Goal: Transaction & Acquisition: Purchase product/service

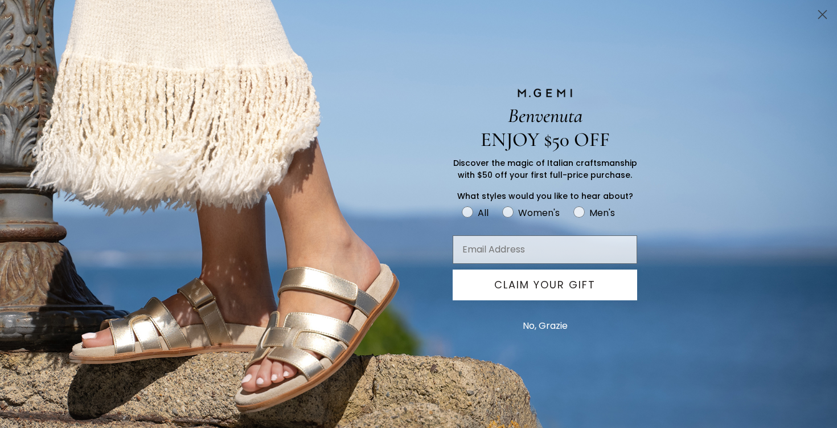
click at [828, 14] on circle "Close dialog" at bounding box center [822, 14] width 19 height 19
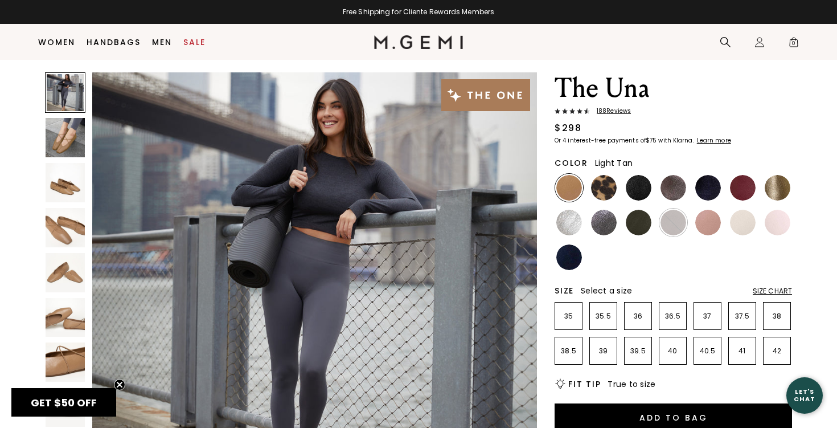
scroll to position [25, 0]
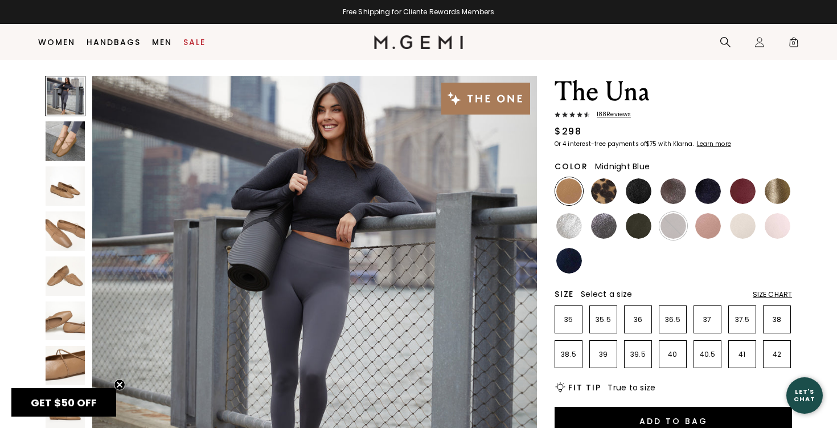
click at [709, 188] on img at bounding box center [708, 191] width 26 height 26
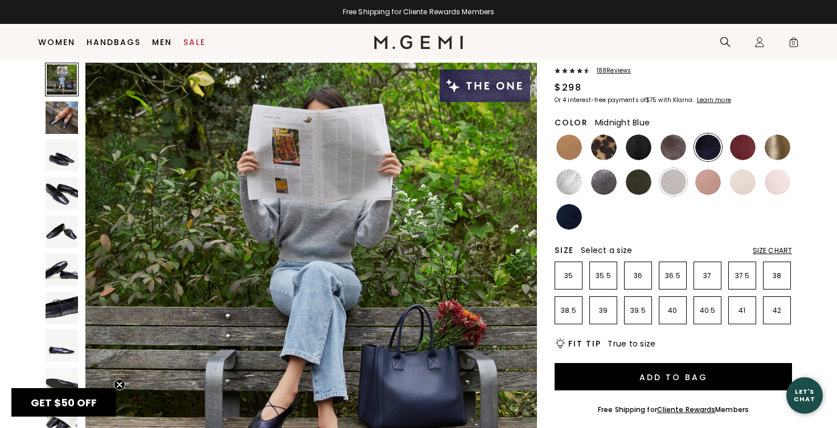
scroll to position [79, 0]
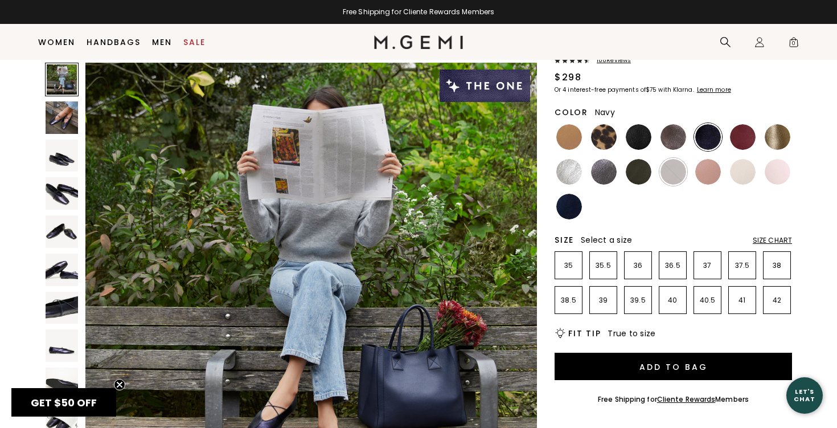
click at [562, 207] on img at bounding box center [569, 207] width 26 height 26
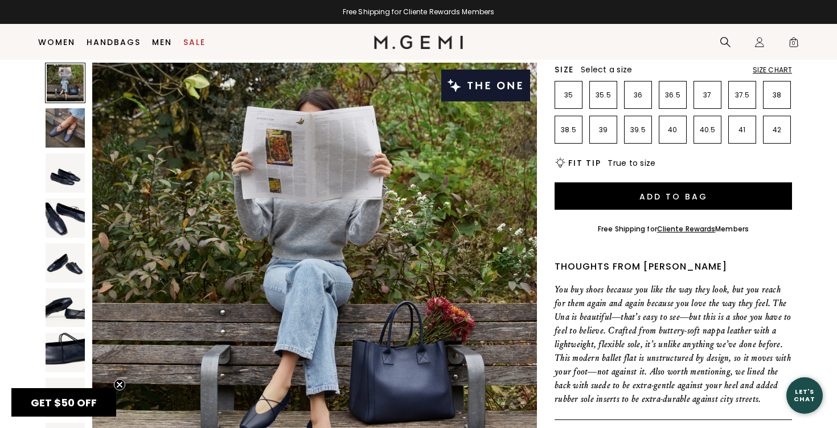
scroll to position [129, 0]
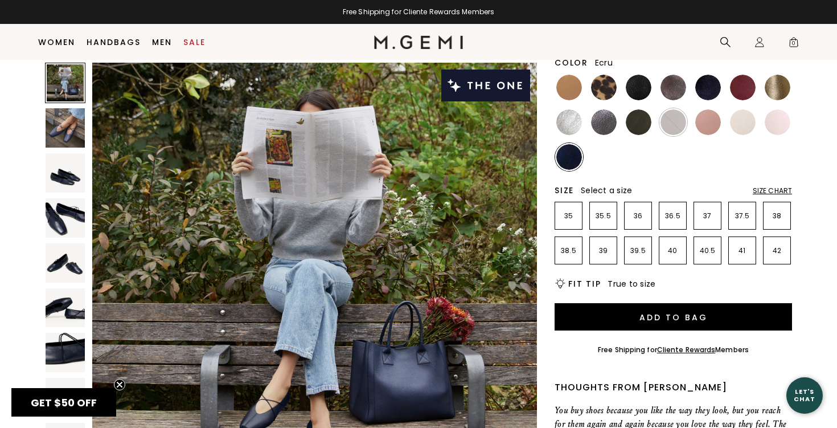
click at [747, 120] on img at bounding box center [743, 122] width 26 height 26
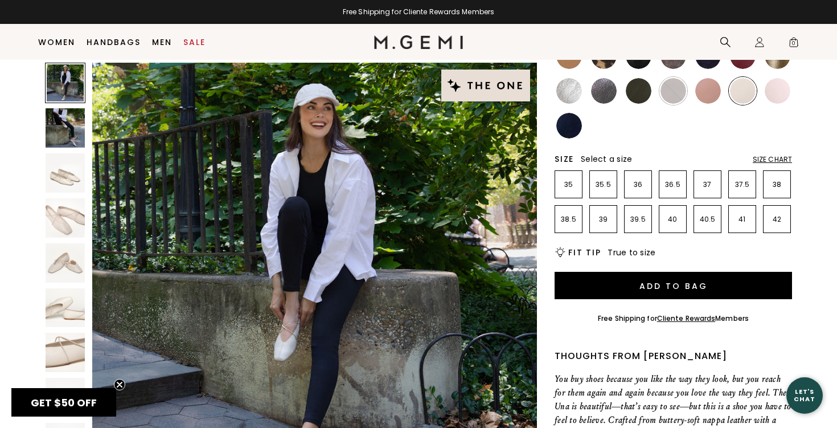
scroll to position [49, 0]
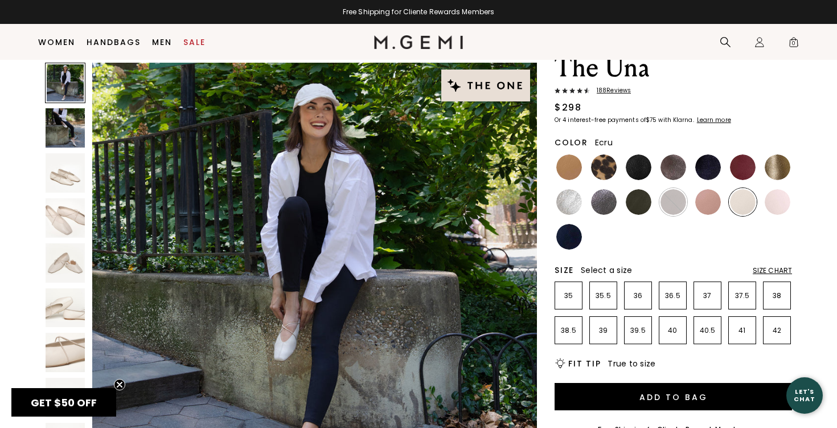
click at [59, 134] on img at bounding box center [65, 127] width 39 height 39
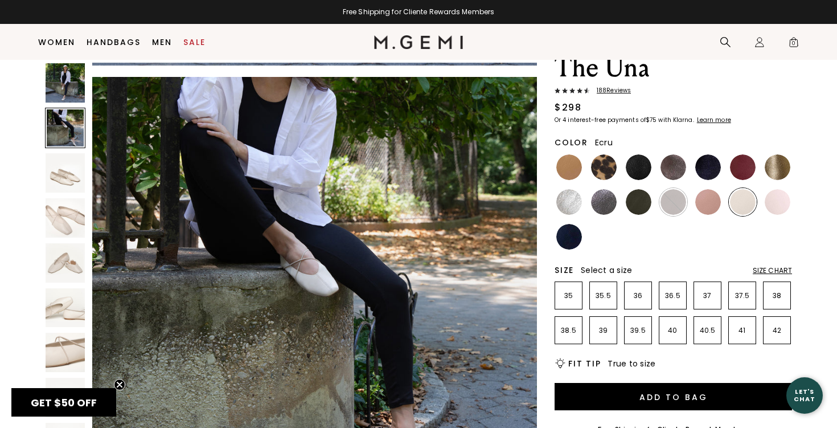
scroll to position [456, 0]
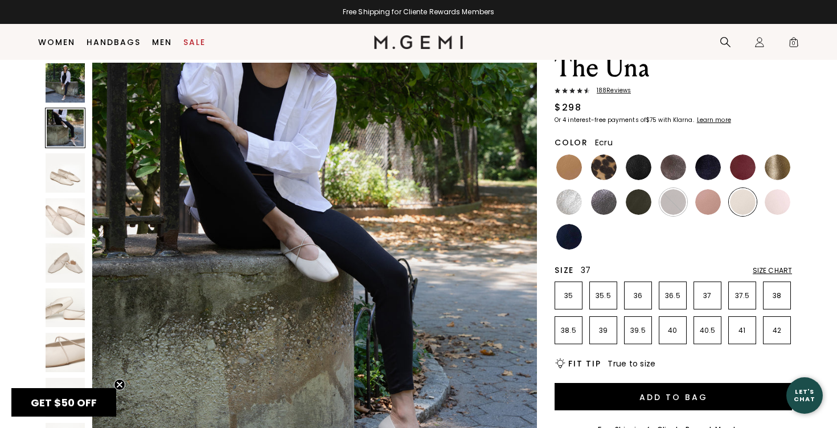
click at [699, 300] on li "37" at bounding box center [708, 295] width 28 height 28
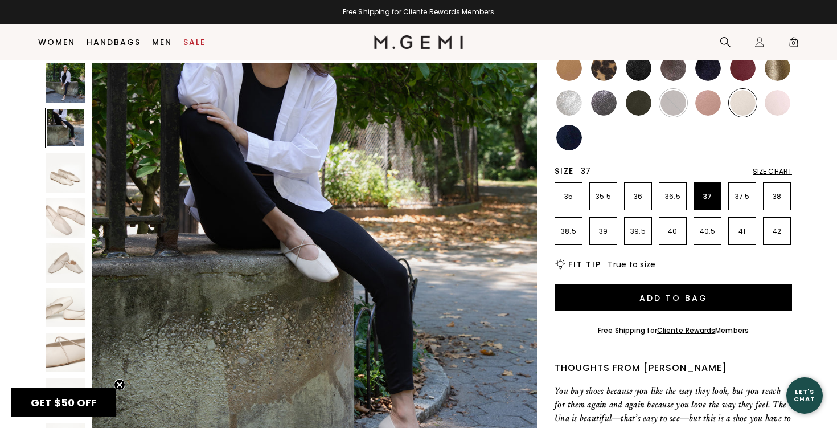
scroll to position [169, 0]
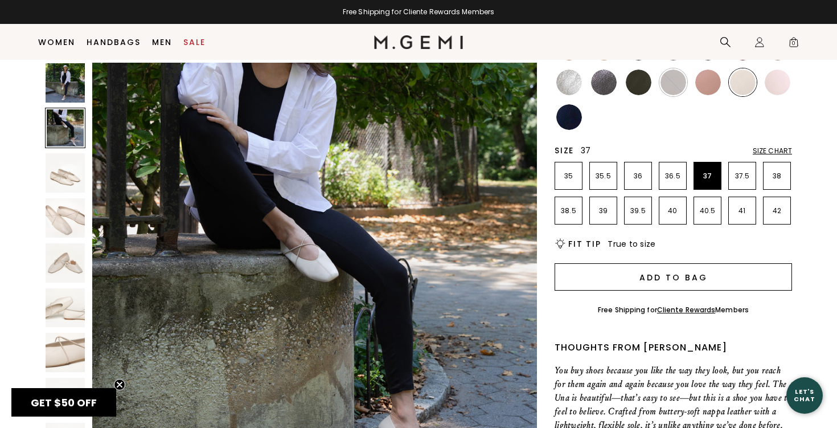
click at [680, 275] on button "Add to Bag" at bounding box center [673, 276] width 237 height 27
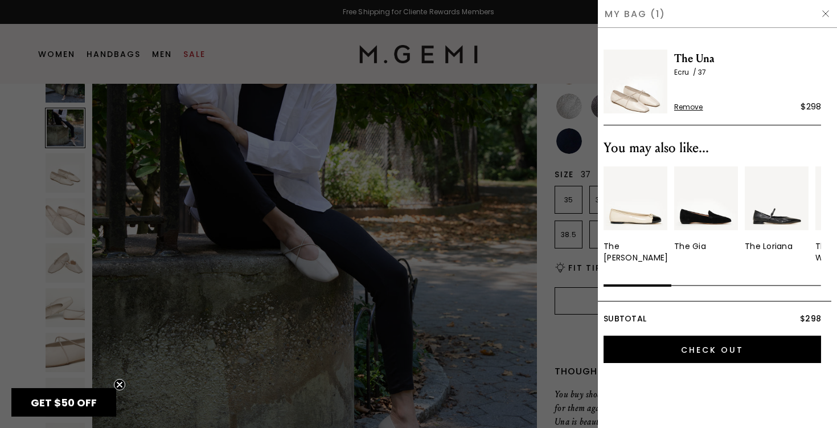
scroll to position [0, 0]
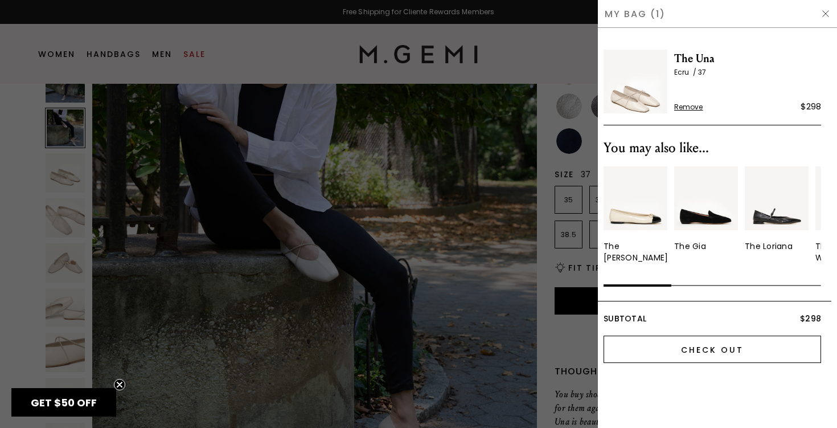
click at [685, 350] on input "Check Out" at bounding box center [713, 348] width 218 height 27
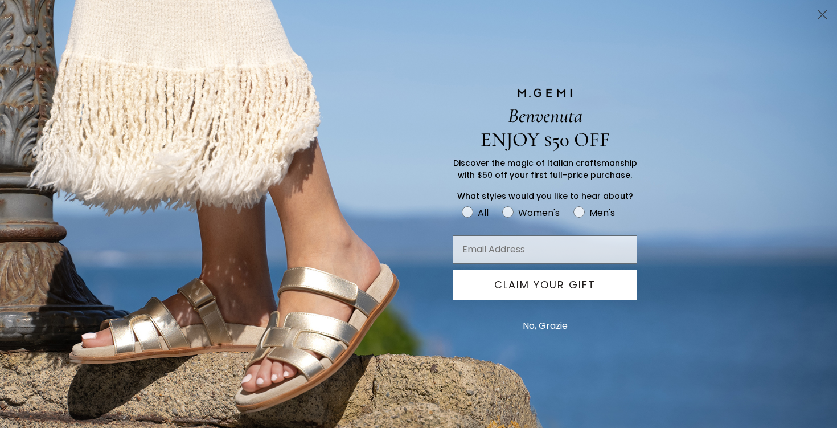
click at [818, 13] on circle "Close dialog" at bounding box center [822, 14] width 19 height 19
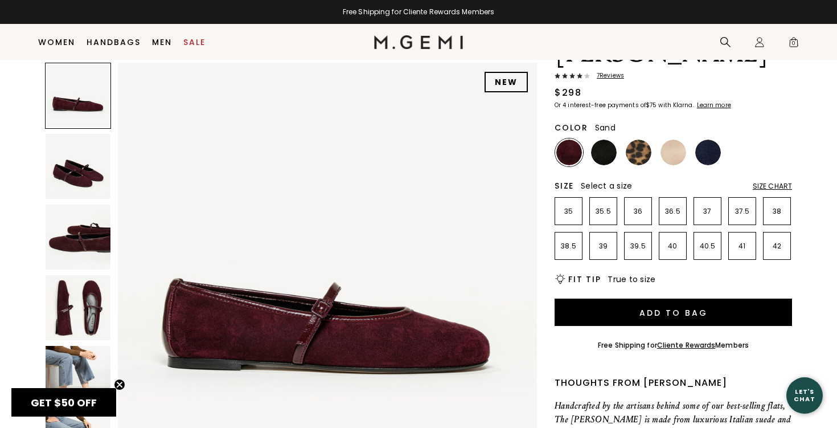
click at [668, 140] on img at bounding box center [674, 153] width 26 height 26
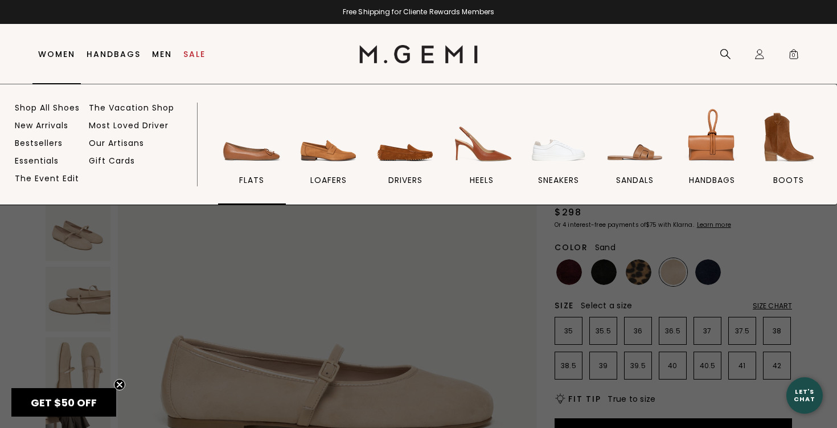
click at [266, 150] on img at bounding box center [252, 137] width 64 height 64
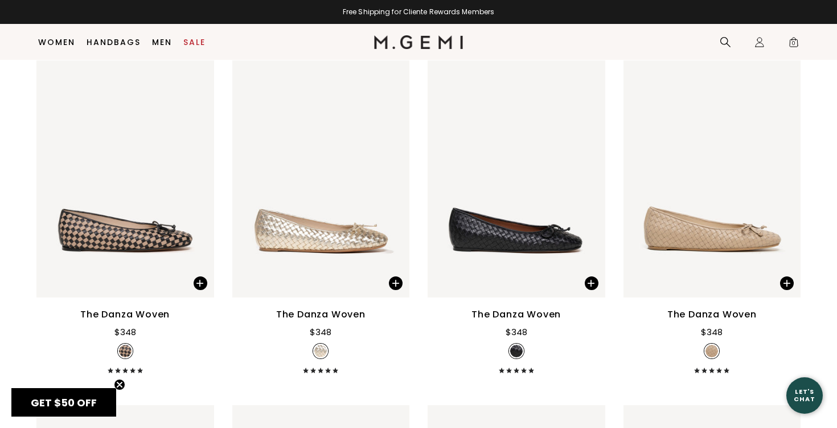
scroll to position [1342, 0]
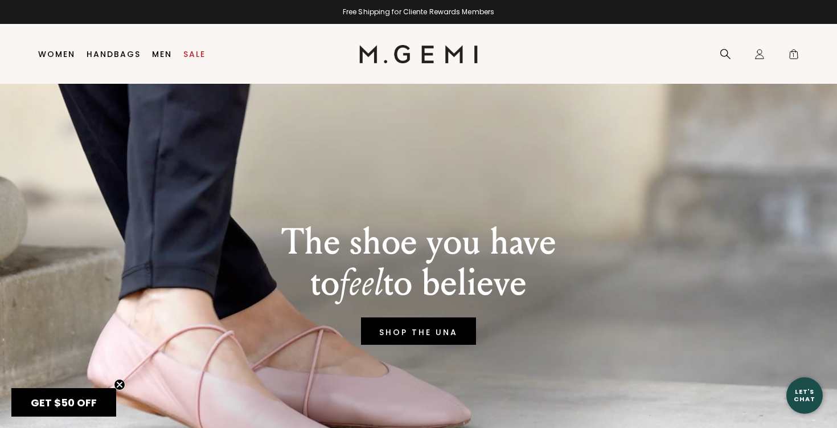
click at [797, 52] on span "1" at bounding box center [793, 56] width 11 height 11
